Goal: Obtain resource: Obtain resource

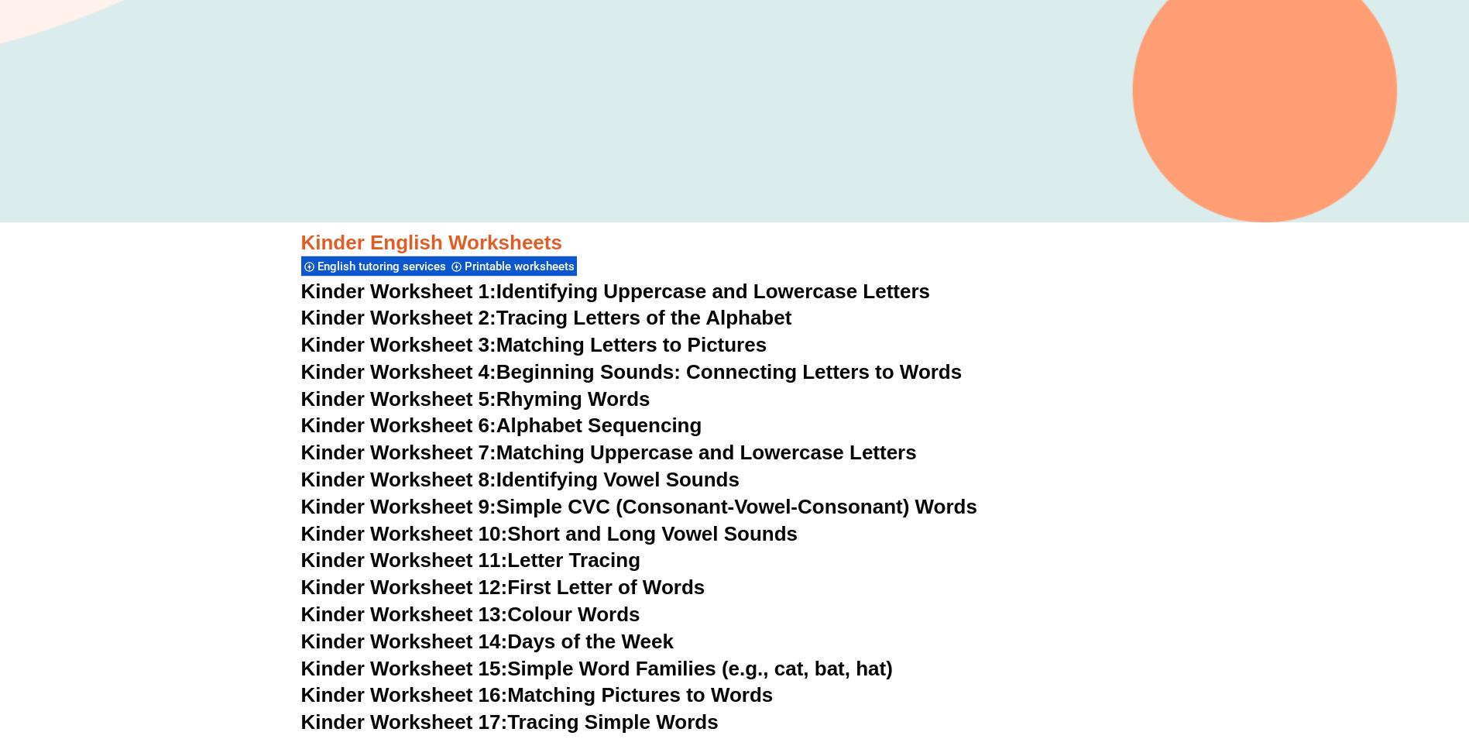
scroll to position [486, 0]
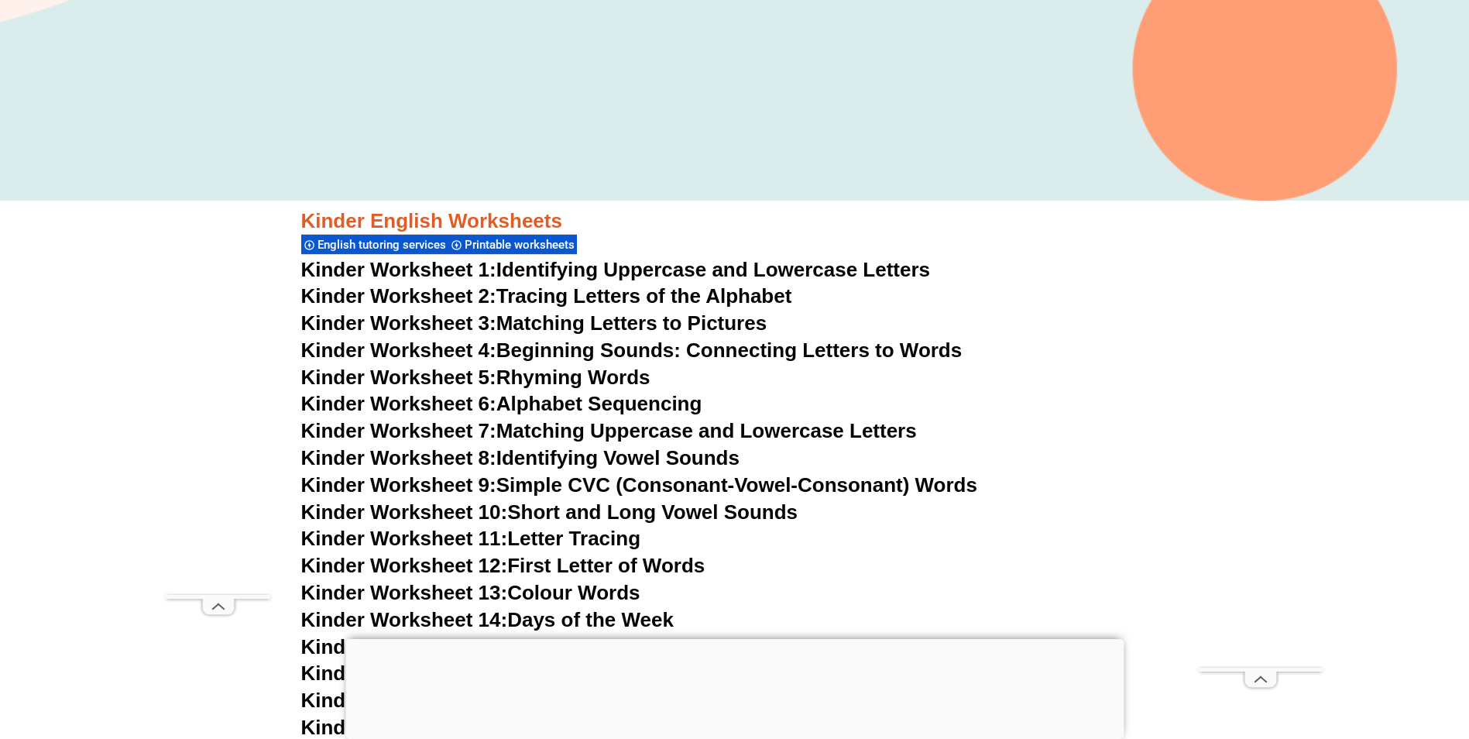
click at [620, 296] on link "Kinder Worksheet 2: Tracing Letters of the Alphabet" at bounding box center [546, 295] width 491 height 23
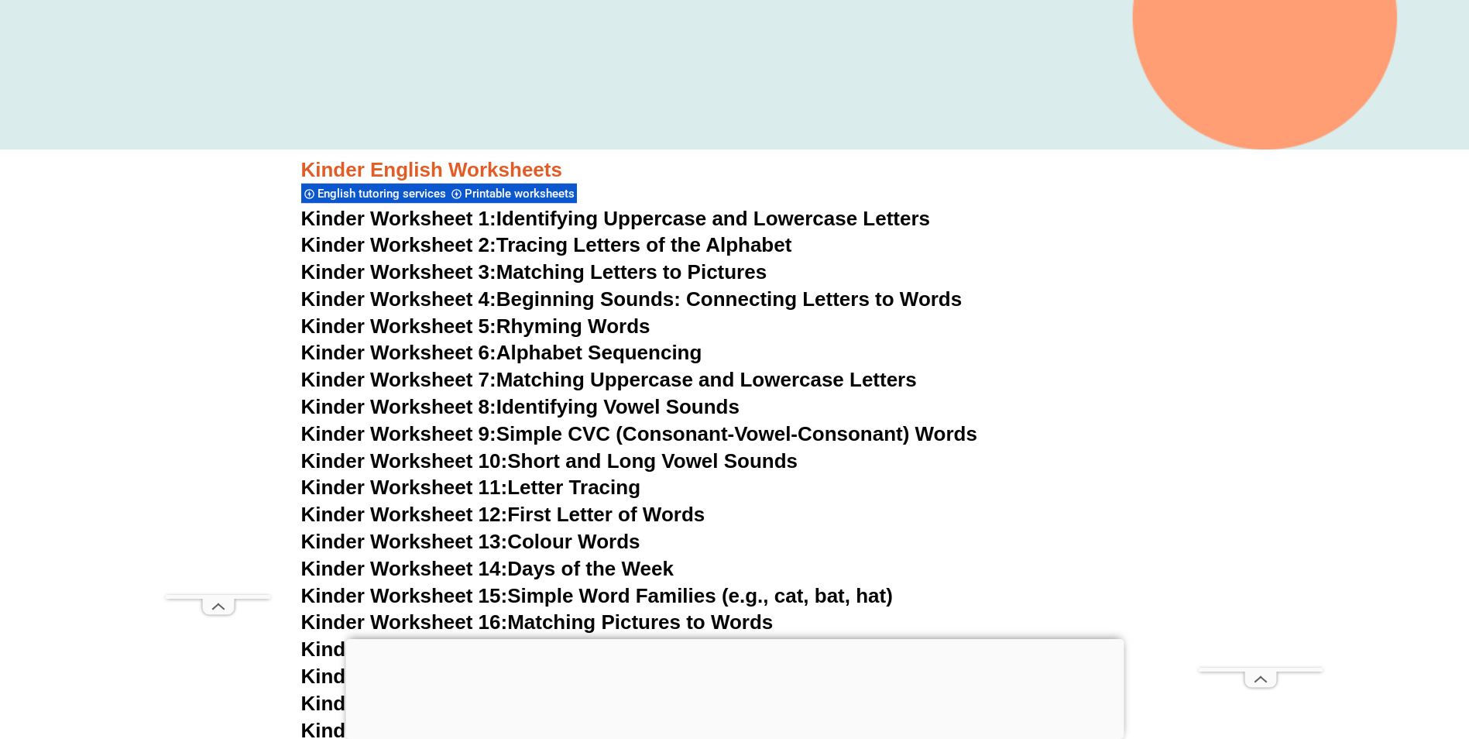
scroll to position [564, 0]
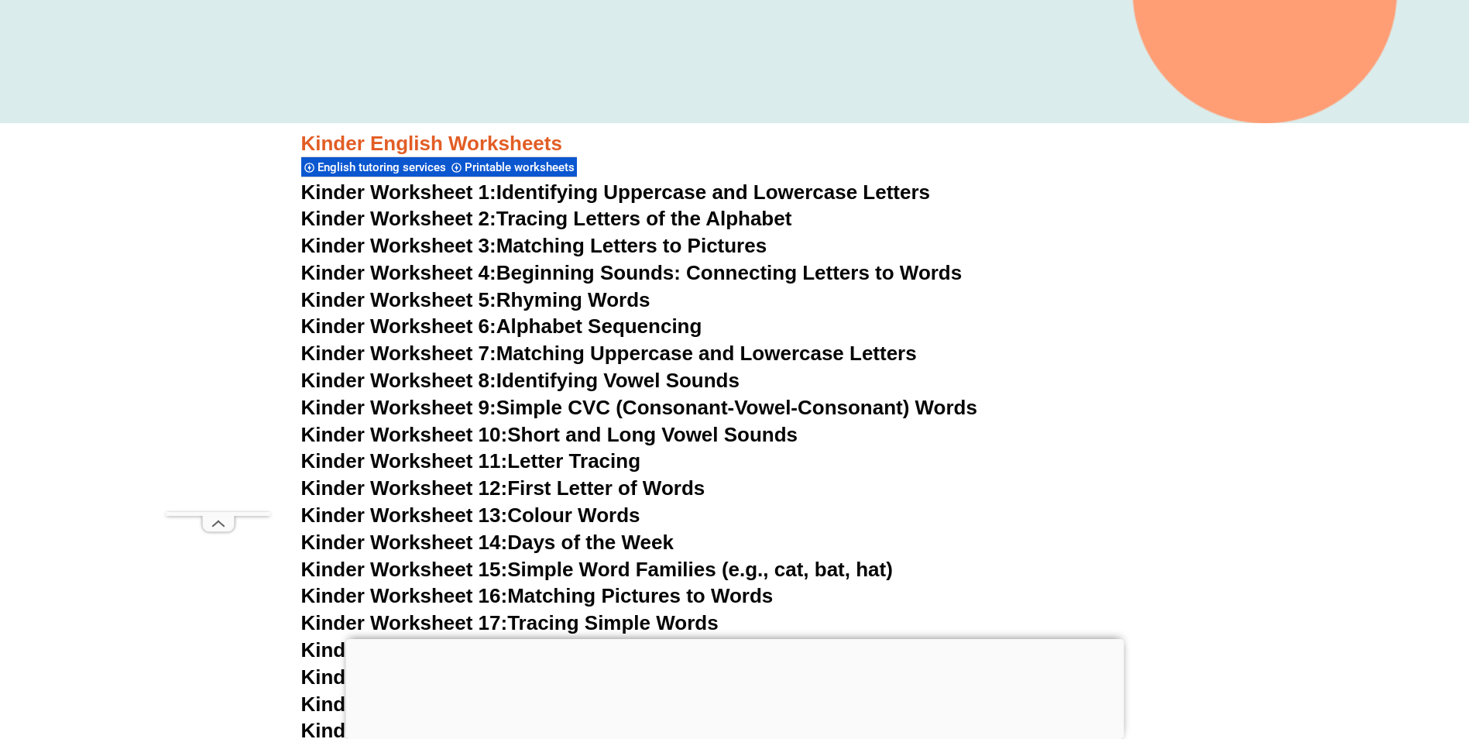
click at [604, 504] on link "Kinder Worksheet 13: Colour Words" at bounding box center [470, 514] width 339 height 23
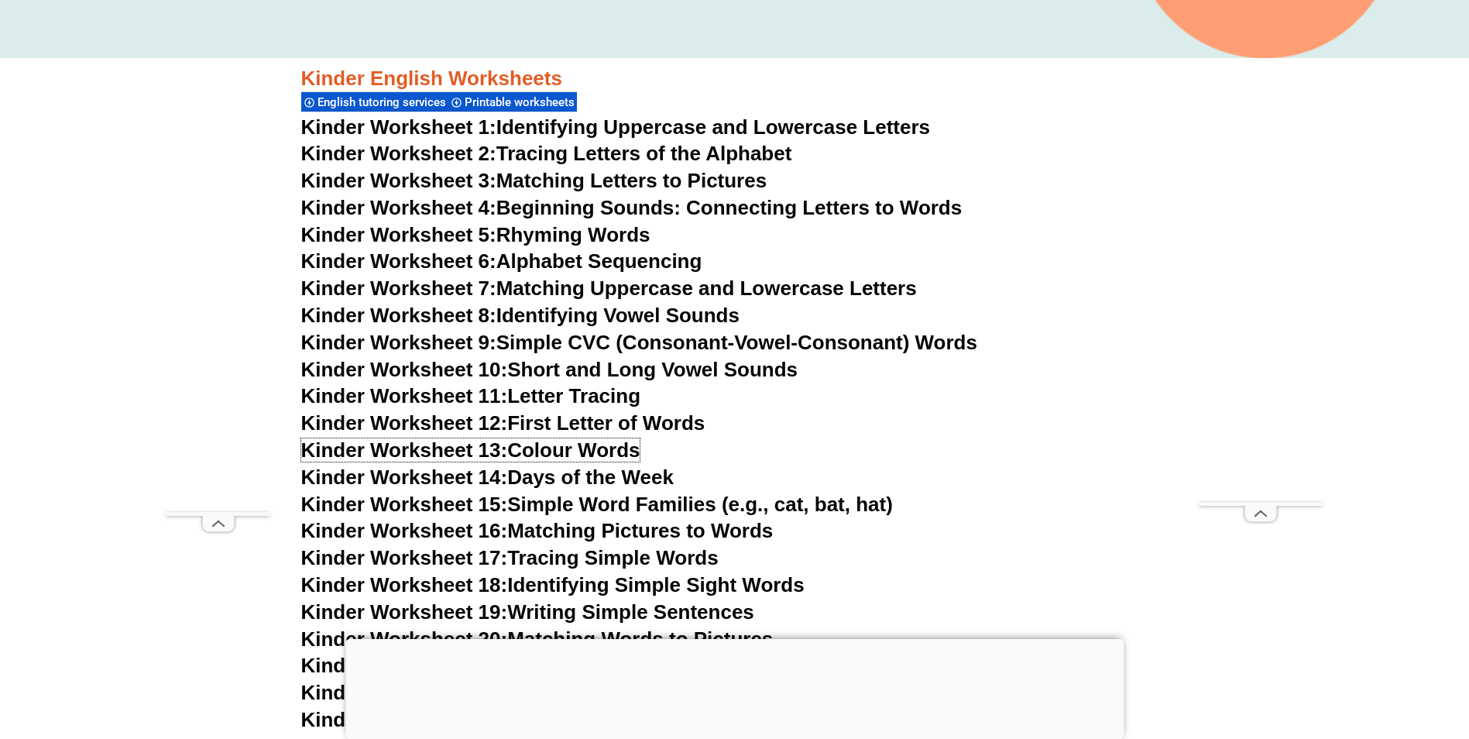
scroll to position [719, 0]
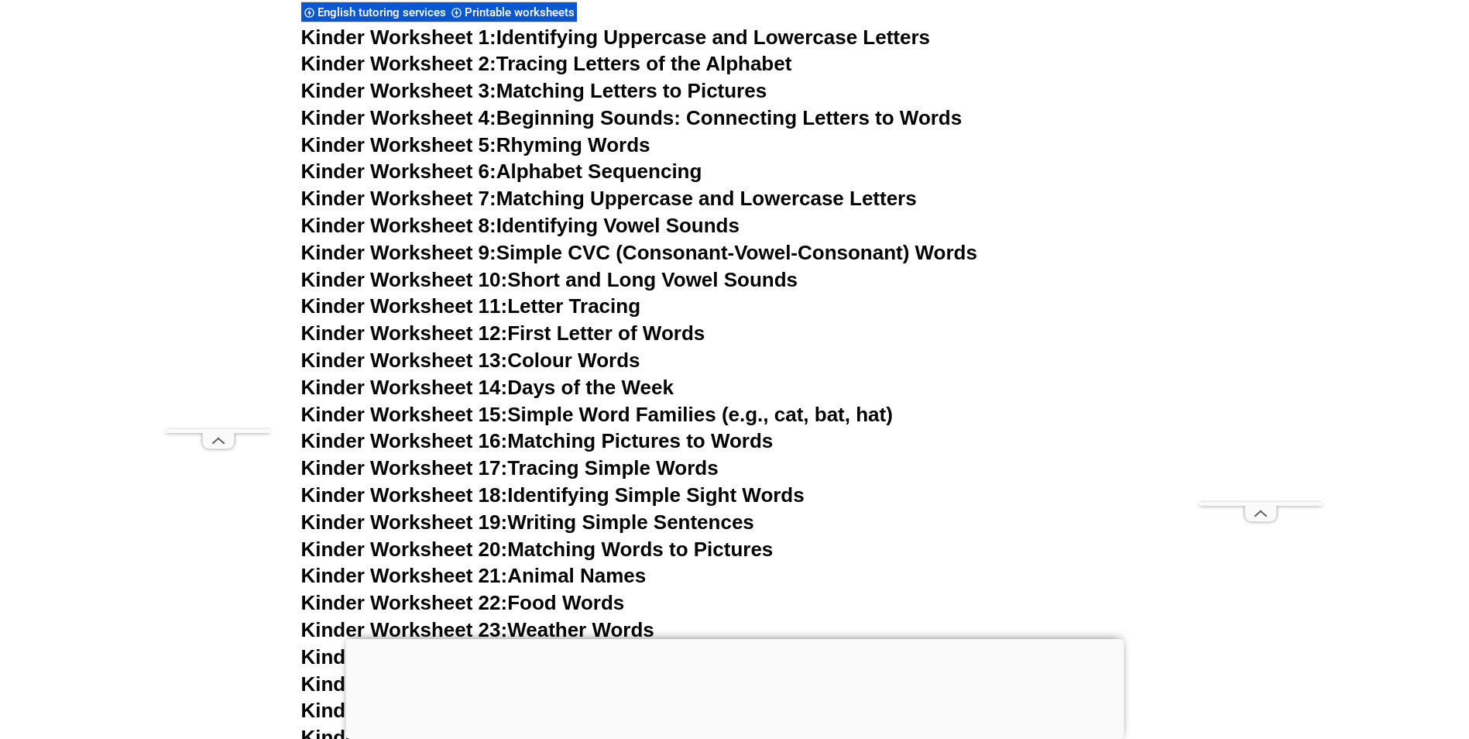
click at [683, 548] on link "Kinder Worksheet 20: Matching Words to Pictures" at bounding box center [537, 549] width 472 height 23
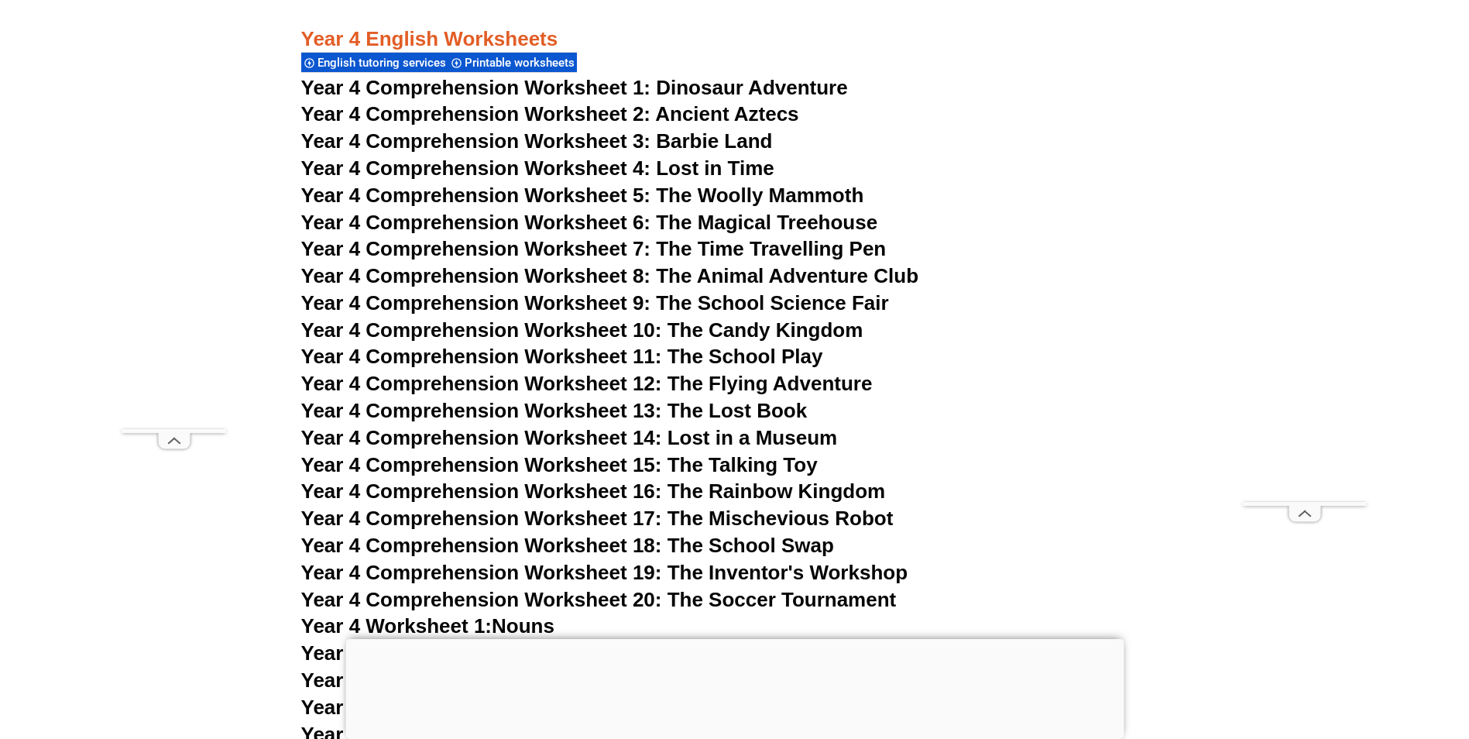
scroll to position [6373, 0]
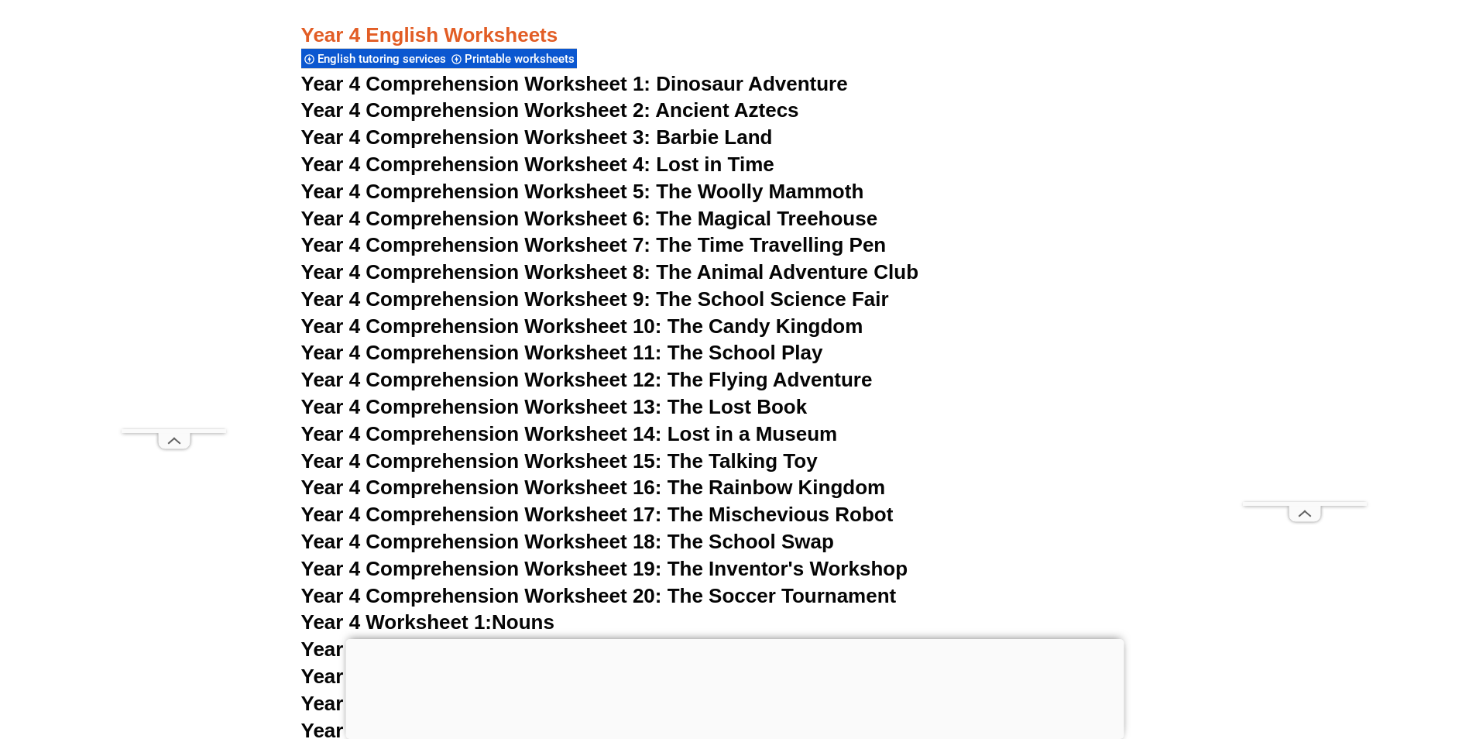
click at [592, 86] on span "Year 4 Comprehension Worksheet 1:" at bounding box center [476, 83] width 350 height 23
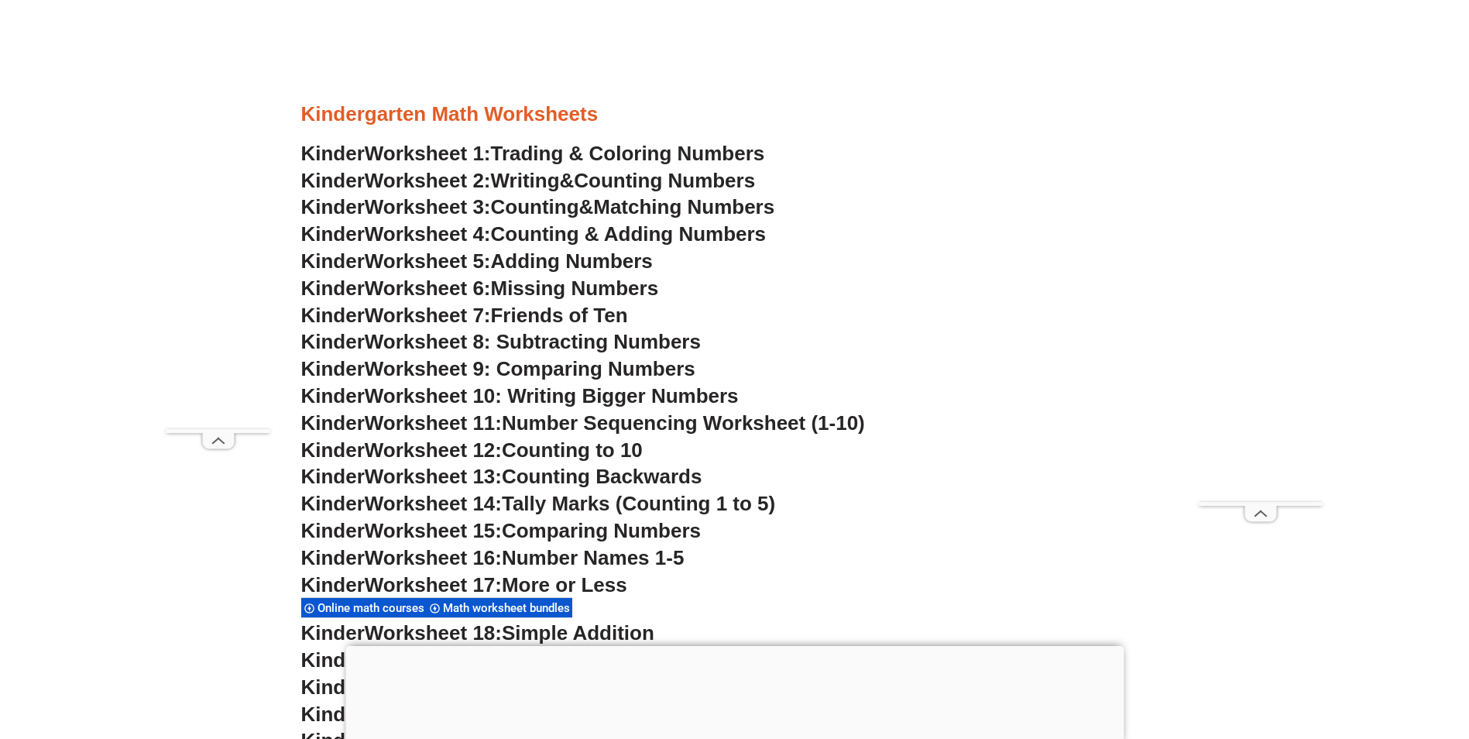
scroll to position [775, 0]
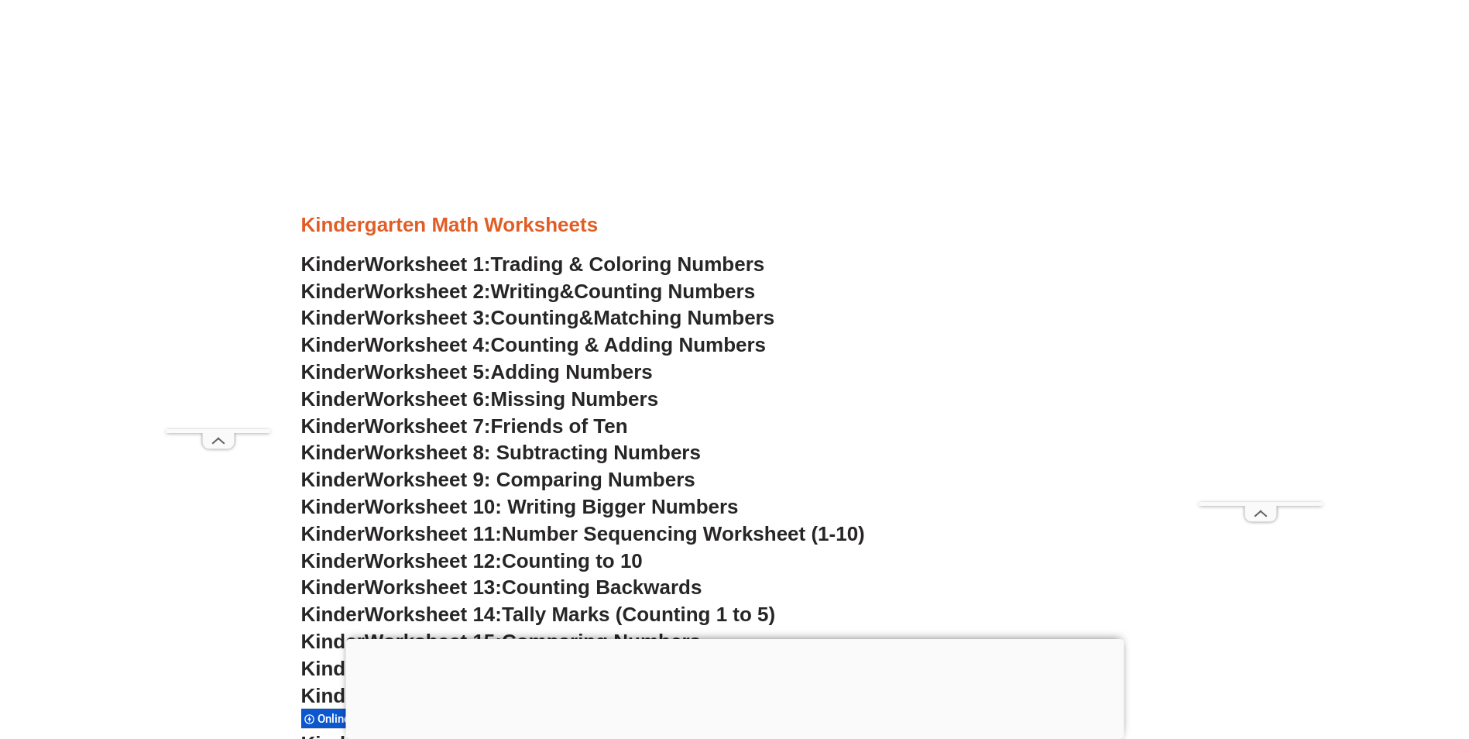
scroll to position [620, 0]
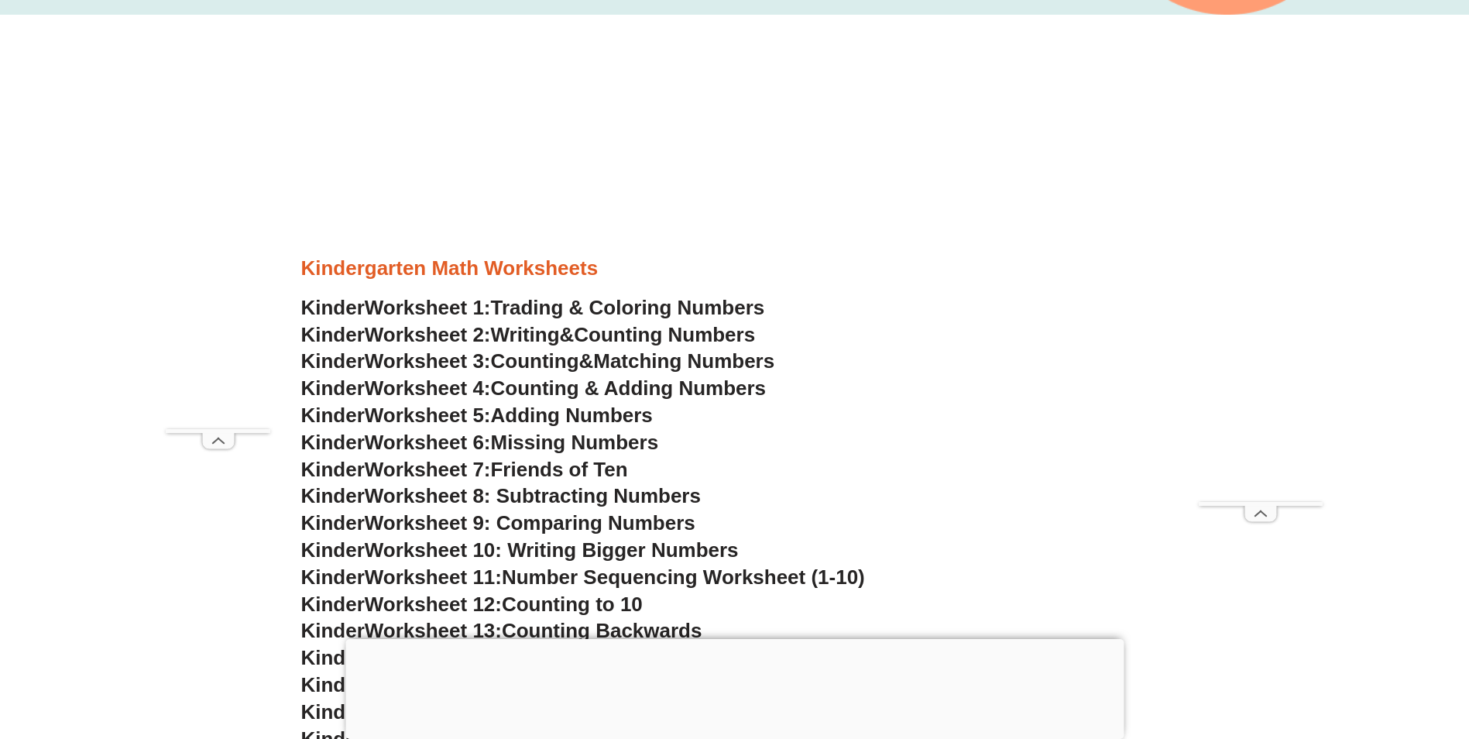
click at [512, 385] on span "Counting & Adding Numbers" at bounding box center [629, 387] width 276 height 23
